Goal: Transaction & Acquisition: Purchase product/service

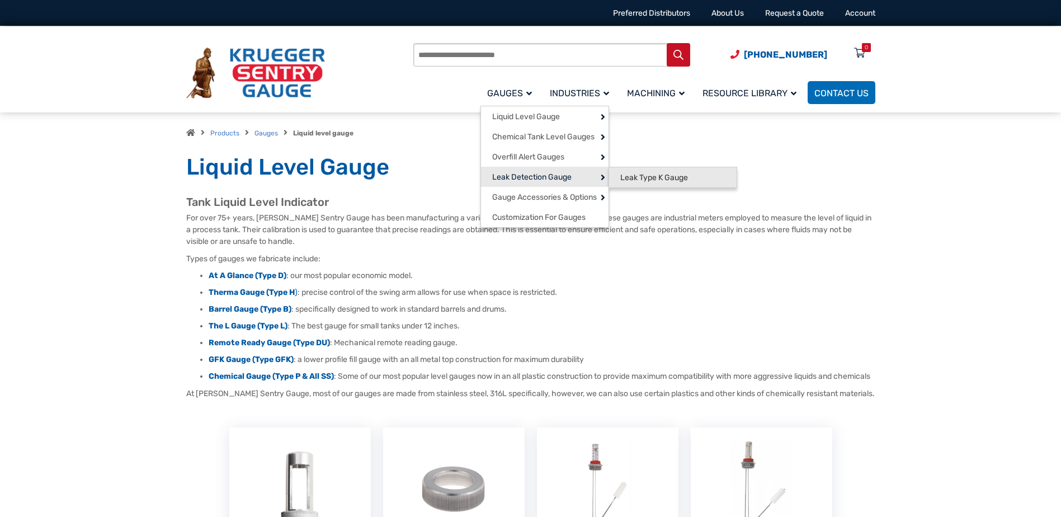
click at [661, 178] on span "Leak Type K Gauge" at bounding box center [654, 178] width 68 height 10
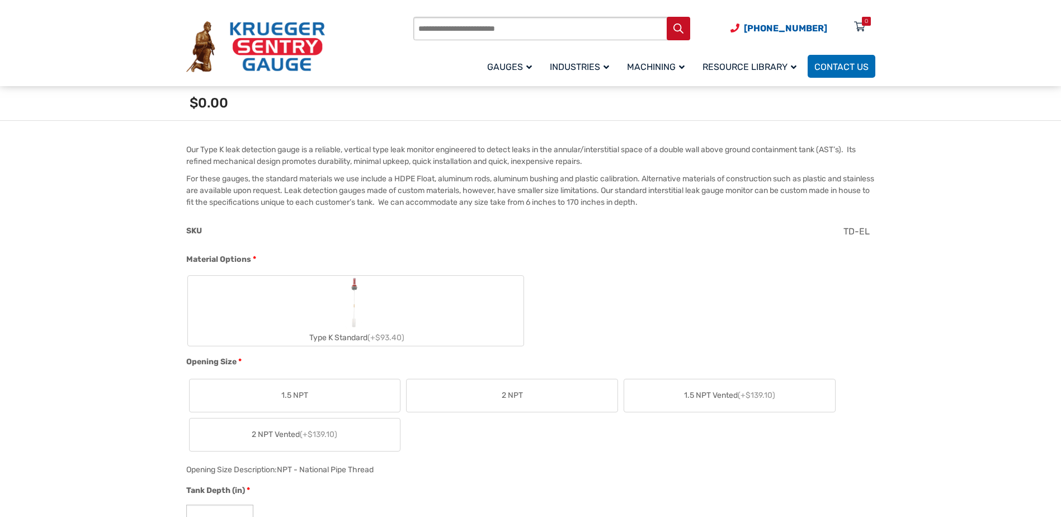
scroll to position [391, 0]
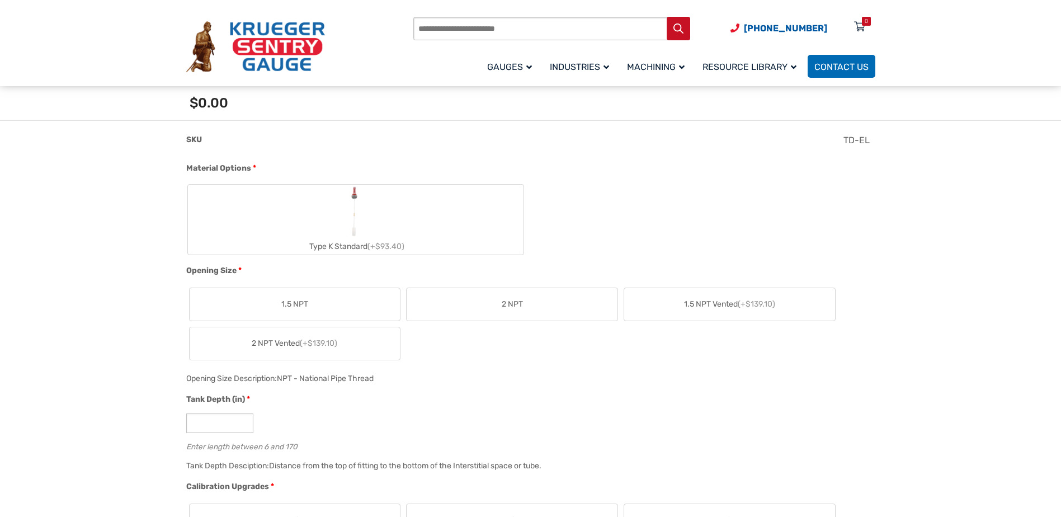
click at [519, 301] on span "2 NPT" at bounding box center [512, 304] width 21 height 12
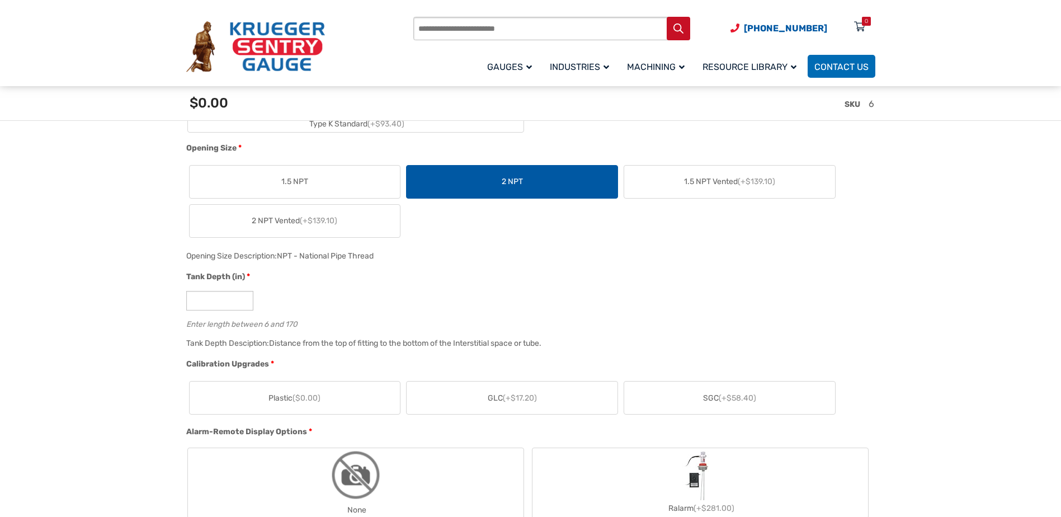
scroll to position [559, 0]
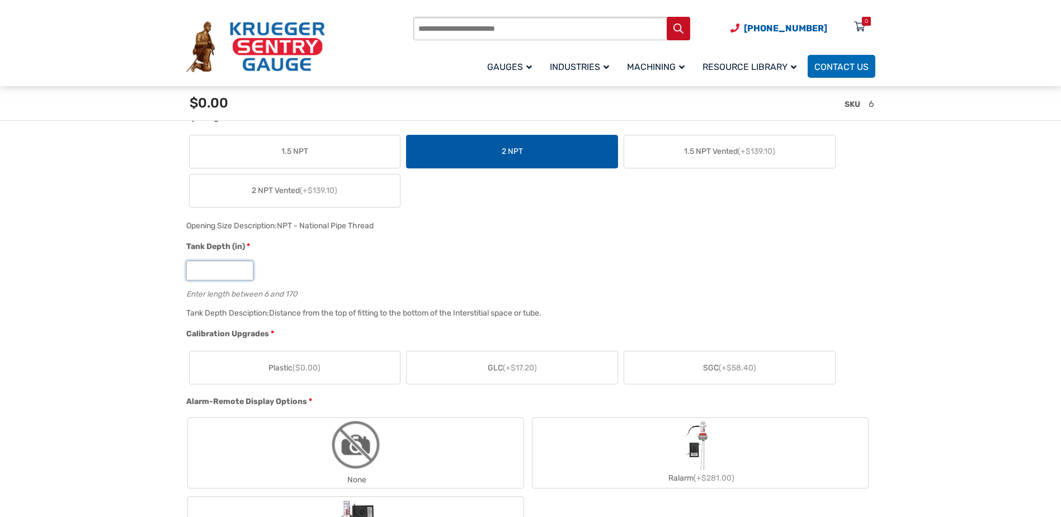
drag, startPoint x: 223, startPoint y: 271, endPoint x: 183, endPoint y: 275, distance: 39.8
click at [183, 275] on div "Tank Depth (in) * * Enter length between 6 and 170" at bounding box center [527, 272] width 689 height 65
type input "***"
click at [274, 268] on div "***" at bounding box center [527, 271] width 683 height 20
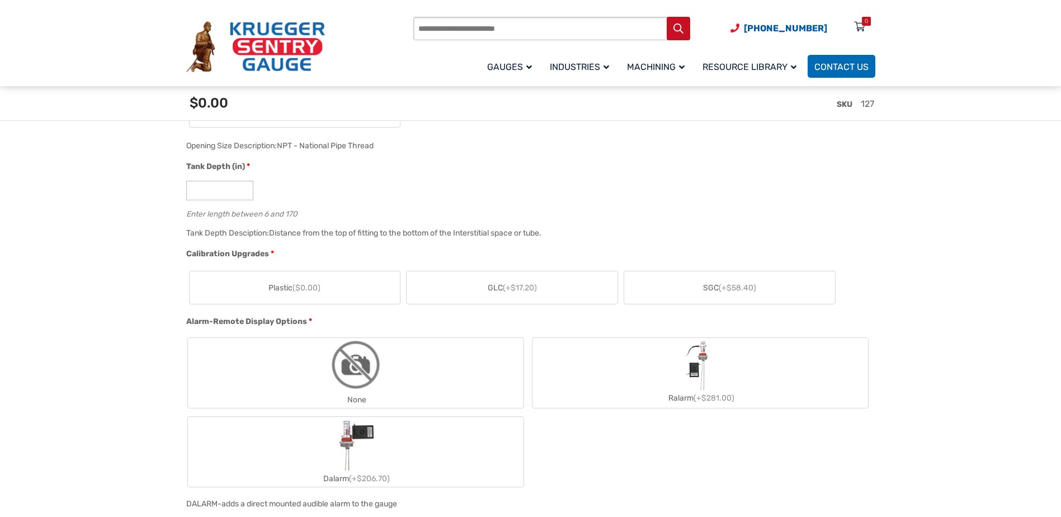
scroll to position [671, 0]
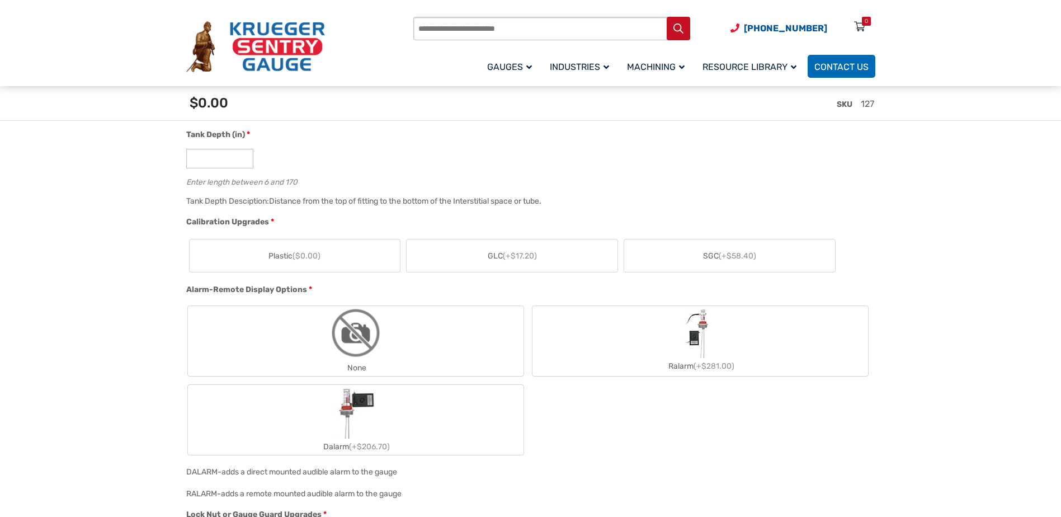
click at [293, 257] on span "Plastic ($0.00)" at bounding box center [294, 256] width 52 height 12
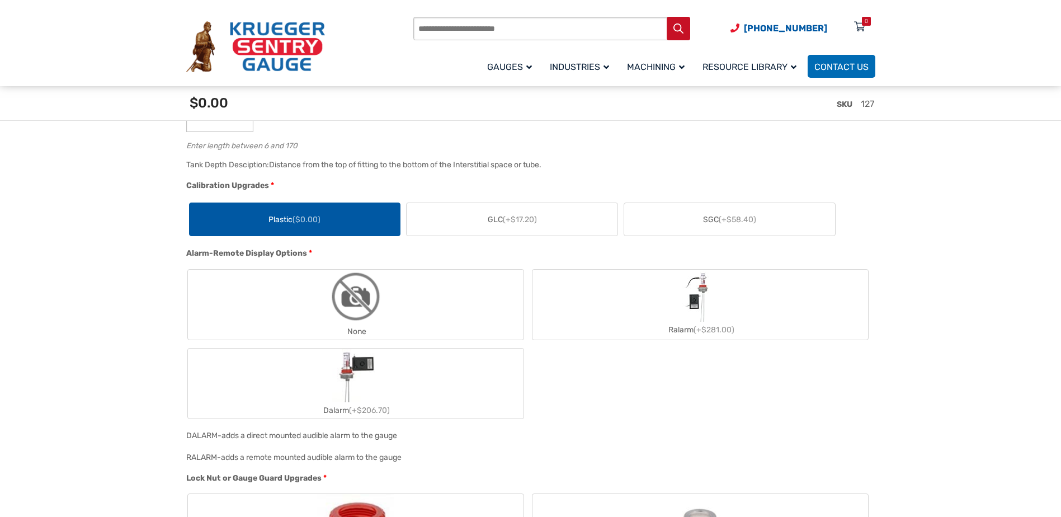
scroll to position [727, 0]
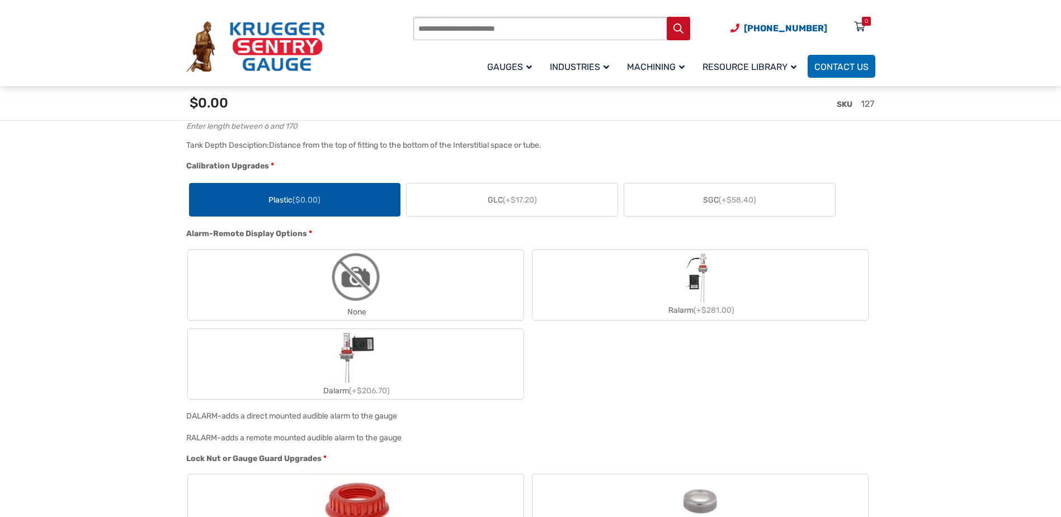
click at [304, 271] on label "None" at bounding box center [355, 285] width 335 height 70
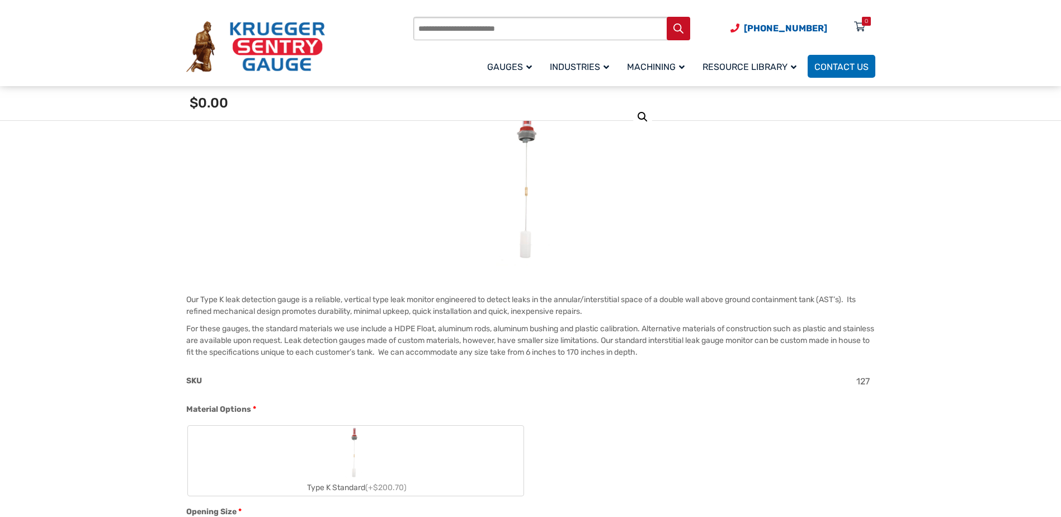
scroll to position [168, 0]
